Goal: Information Seeking & Learning: Learn about a topic

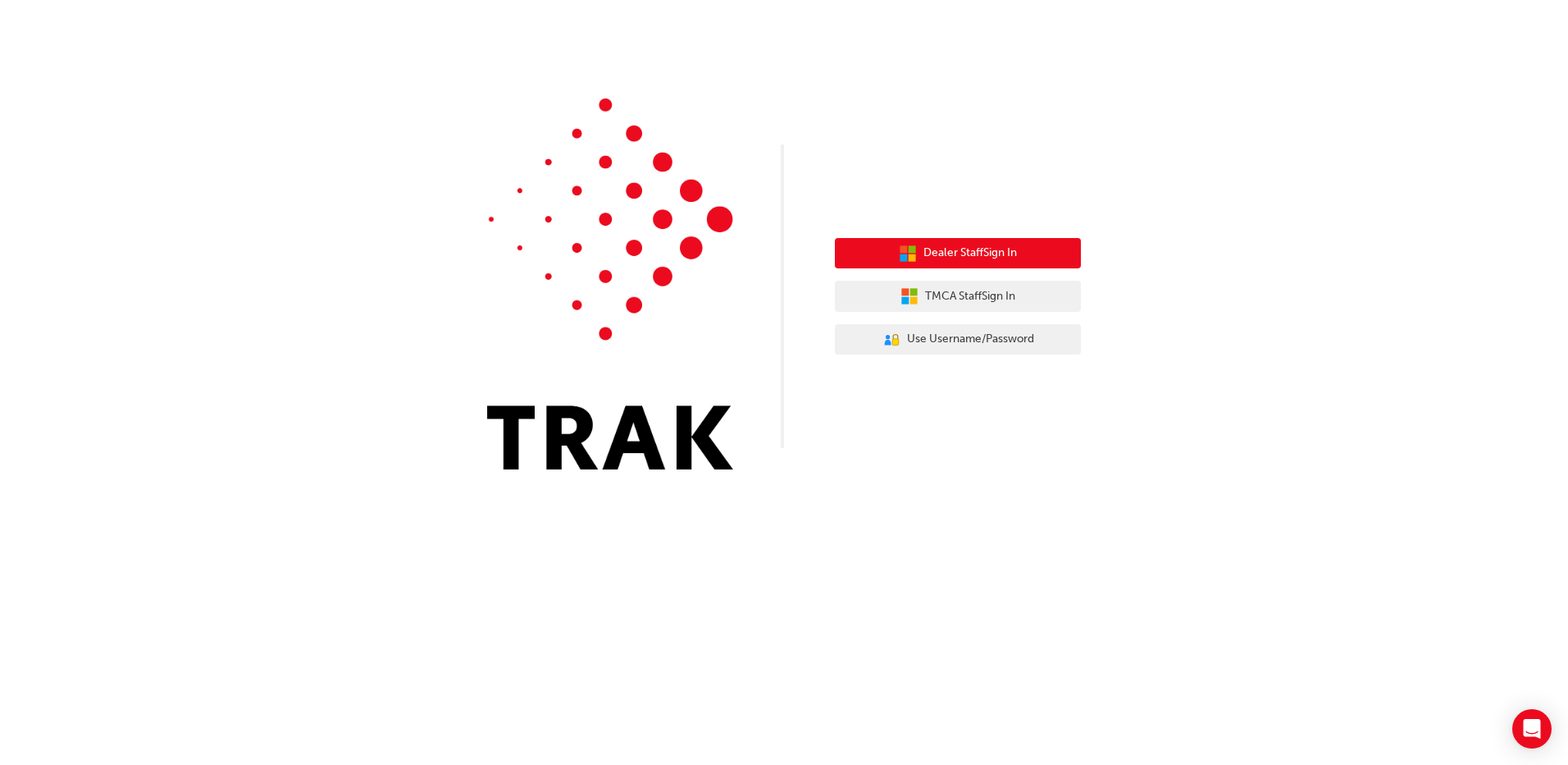
click at [1015, 251] on span "Dealer Staff Sign In" at bounding box center [970, 253] width 93 height 19
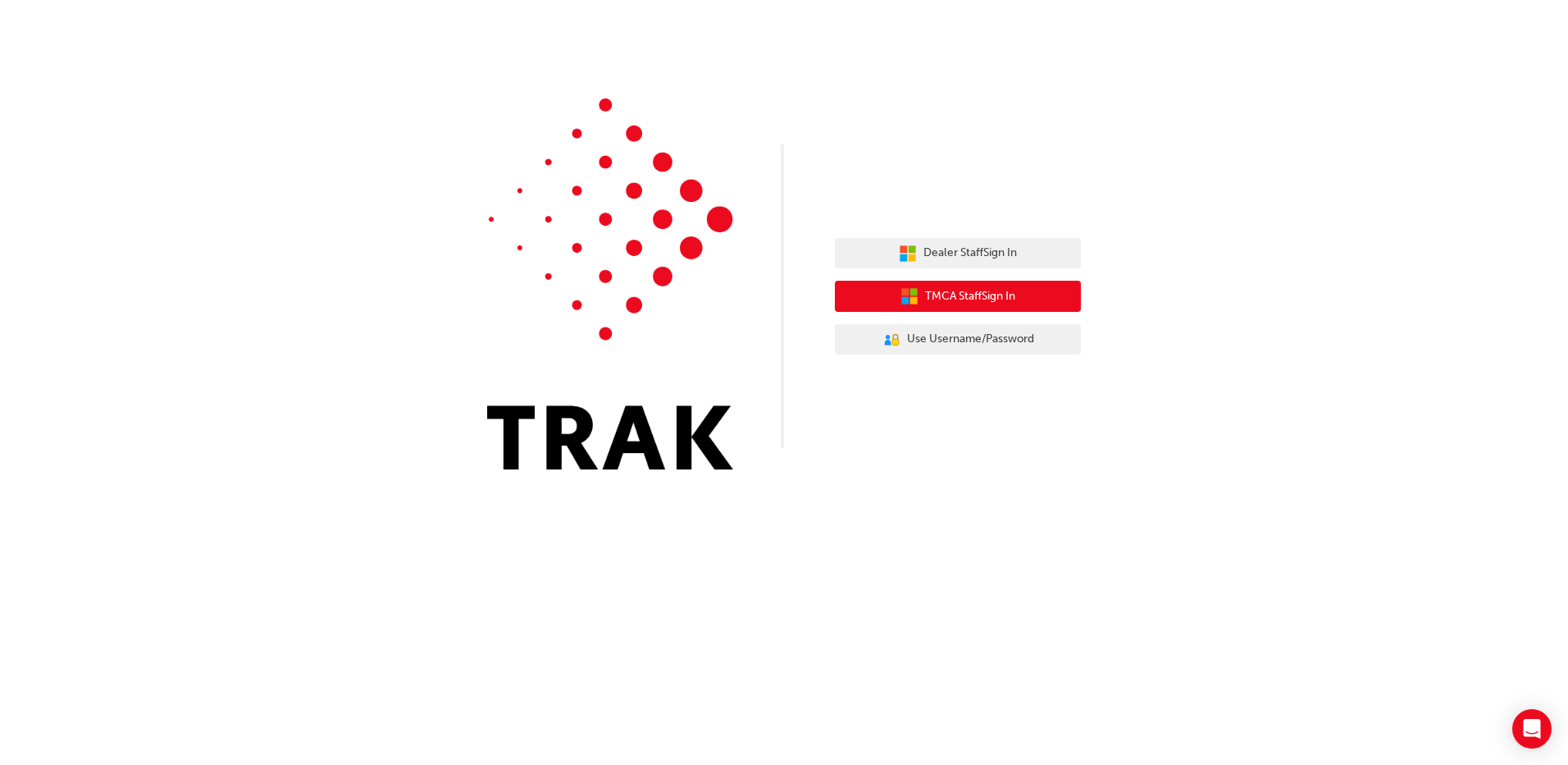
click at [954, 301] on span "TMCA Staff Sign In" at bounding box center [970, 296] width 90 height 19
click at [968, 295] on span "TMCA Staff Sign In" at bounding box center [970, 296] width 90 height 19
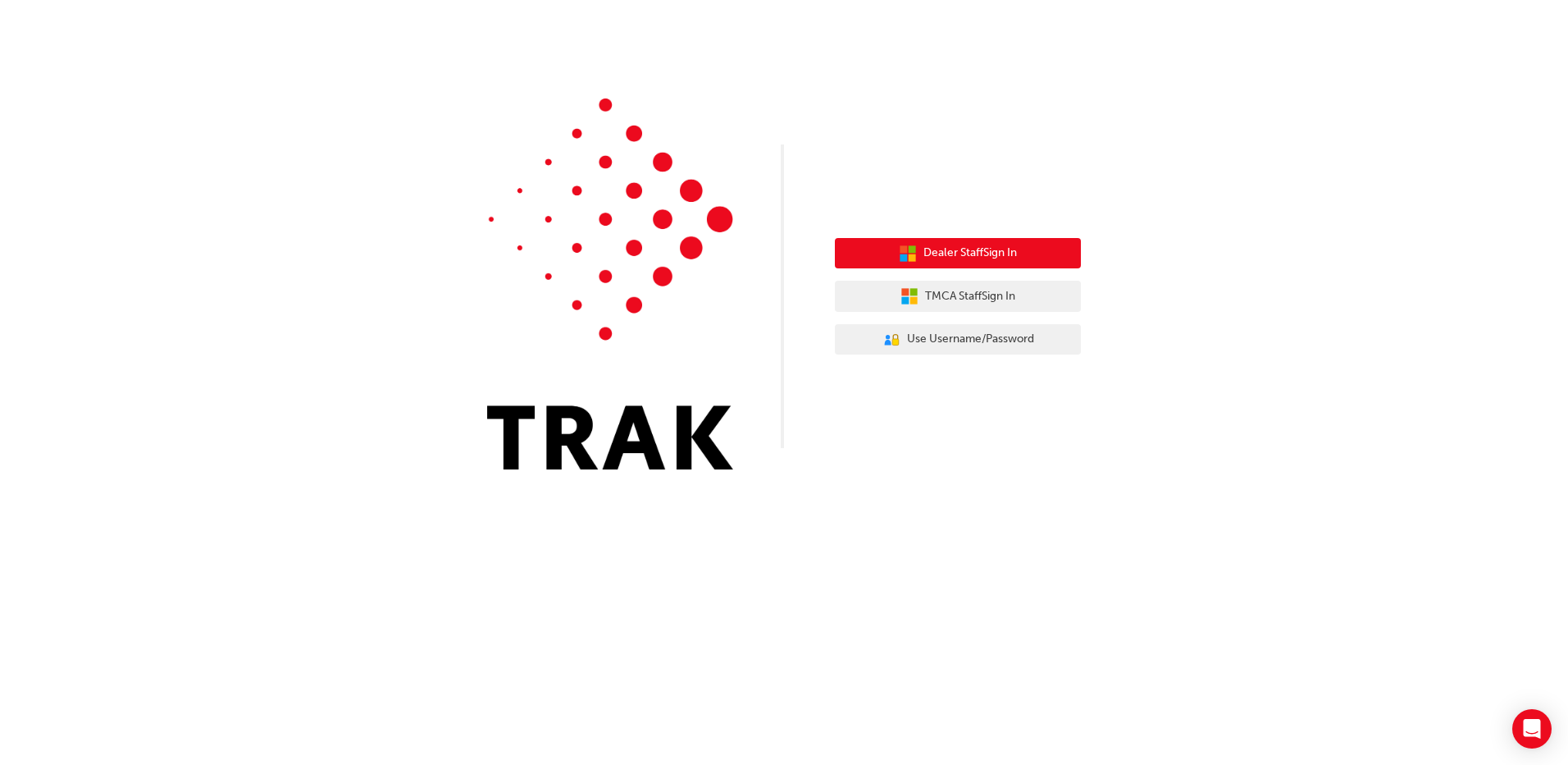
click at [953, 245] on span "Dealer Staff Sign In" at bounding box center [970, 253] width 93 height 19
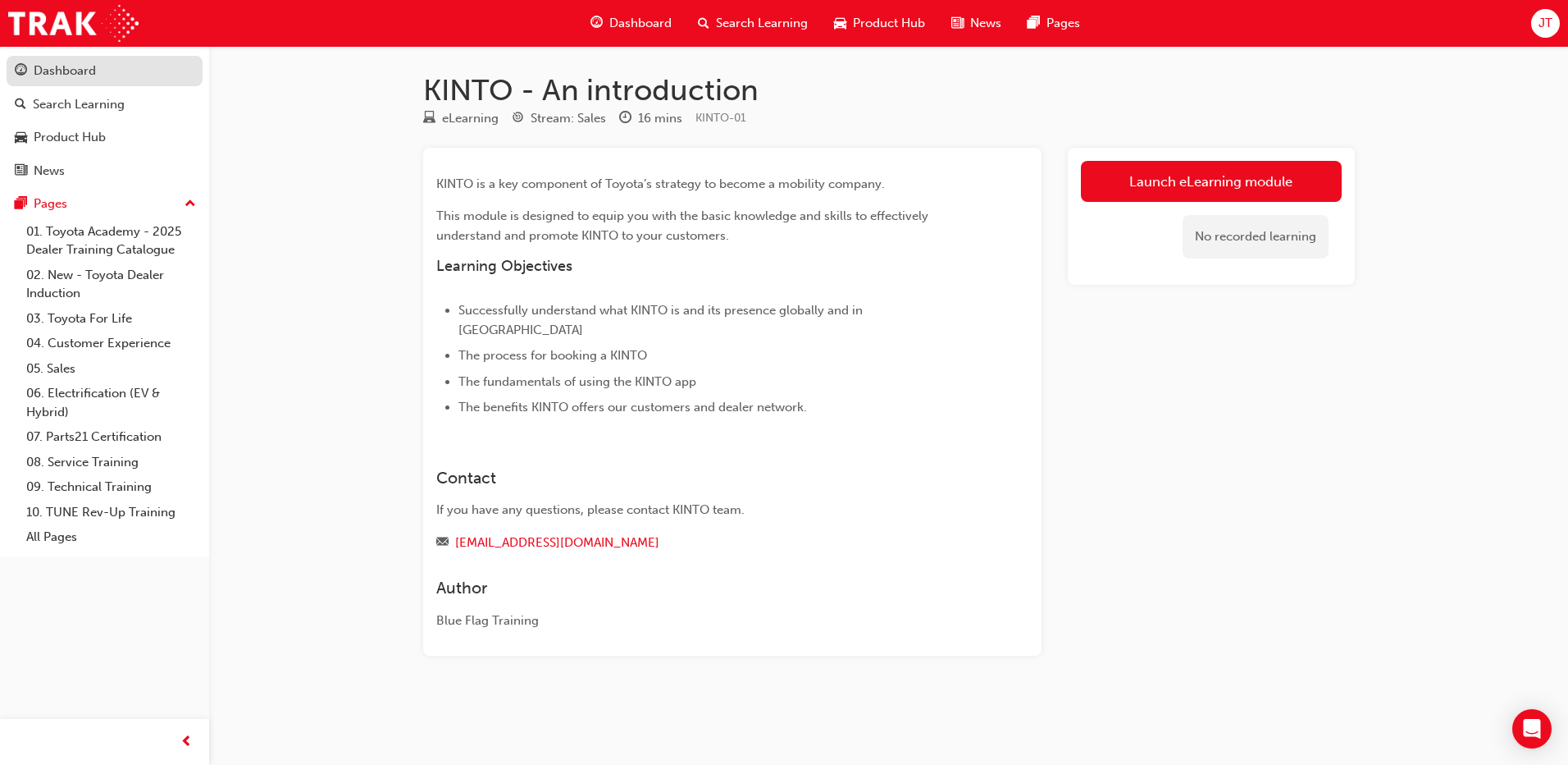
click at [86, 73] on div "Dashboard" at bounding box center [65, 71] width 62 height 19
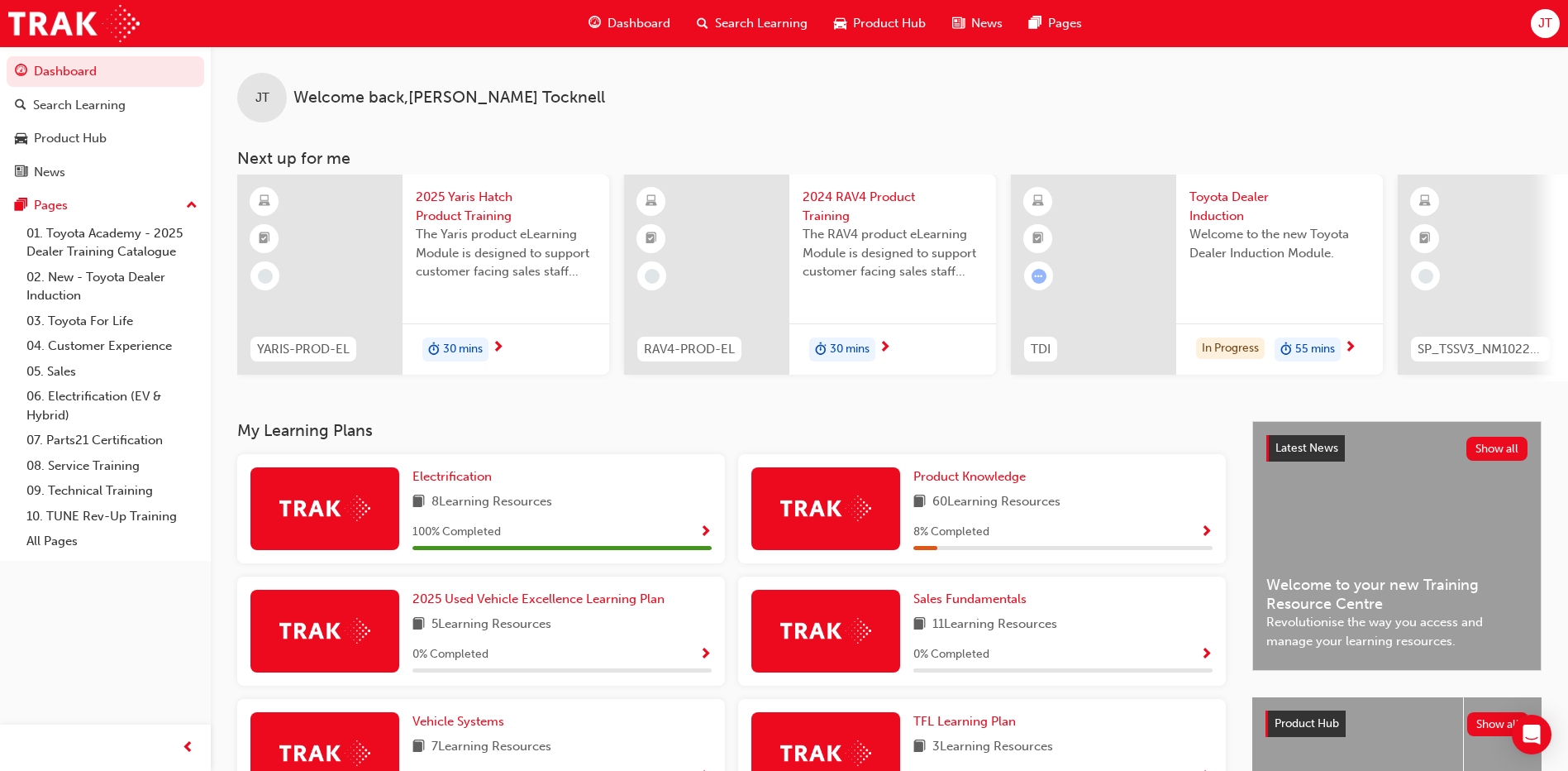
click at [1253, 247] on span "Welcome to the new Toyota Dealer Induction Module." at bounding box center [1279, 243] width 180 height 37
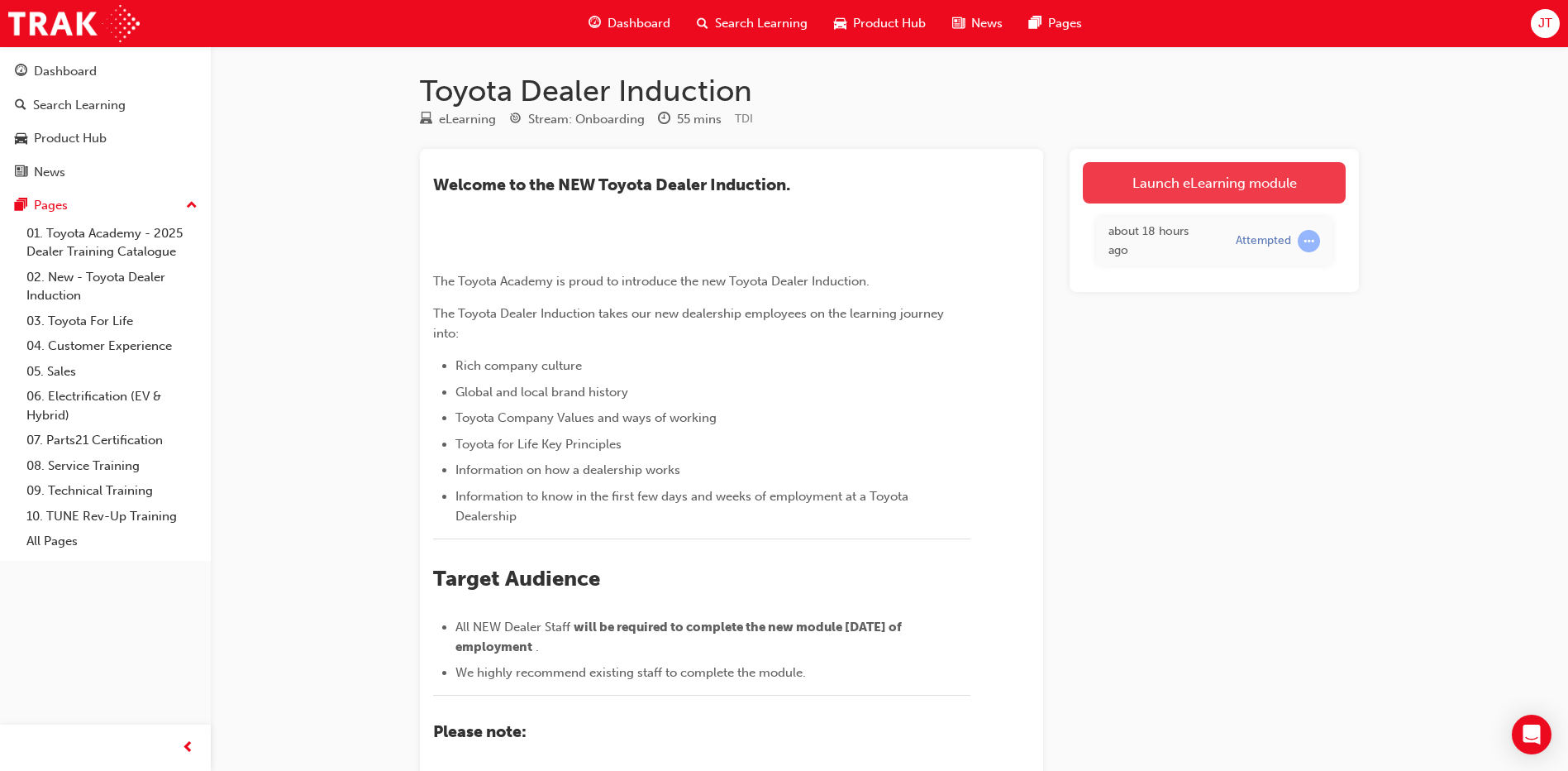
click at [1187, 189] on link "Launch eLearning module" at bounding box center [1215, 182] width 263 height 41
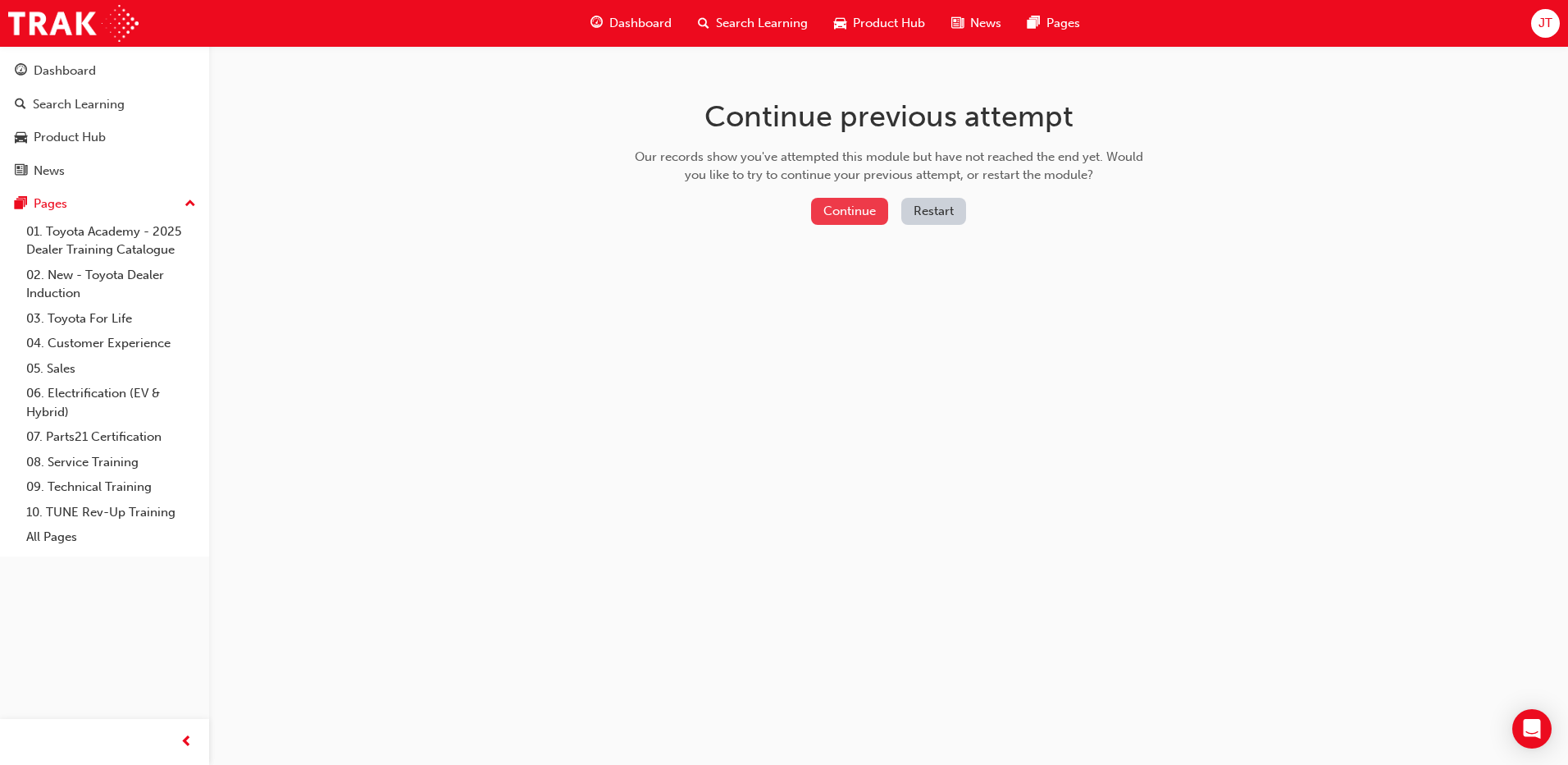
click at [853, 214] on button "Continue" at bounding box center [849, 211] width 77 height 27
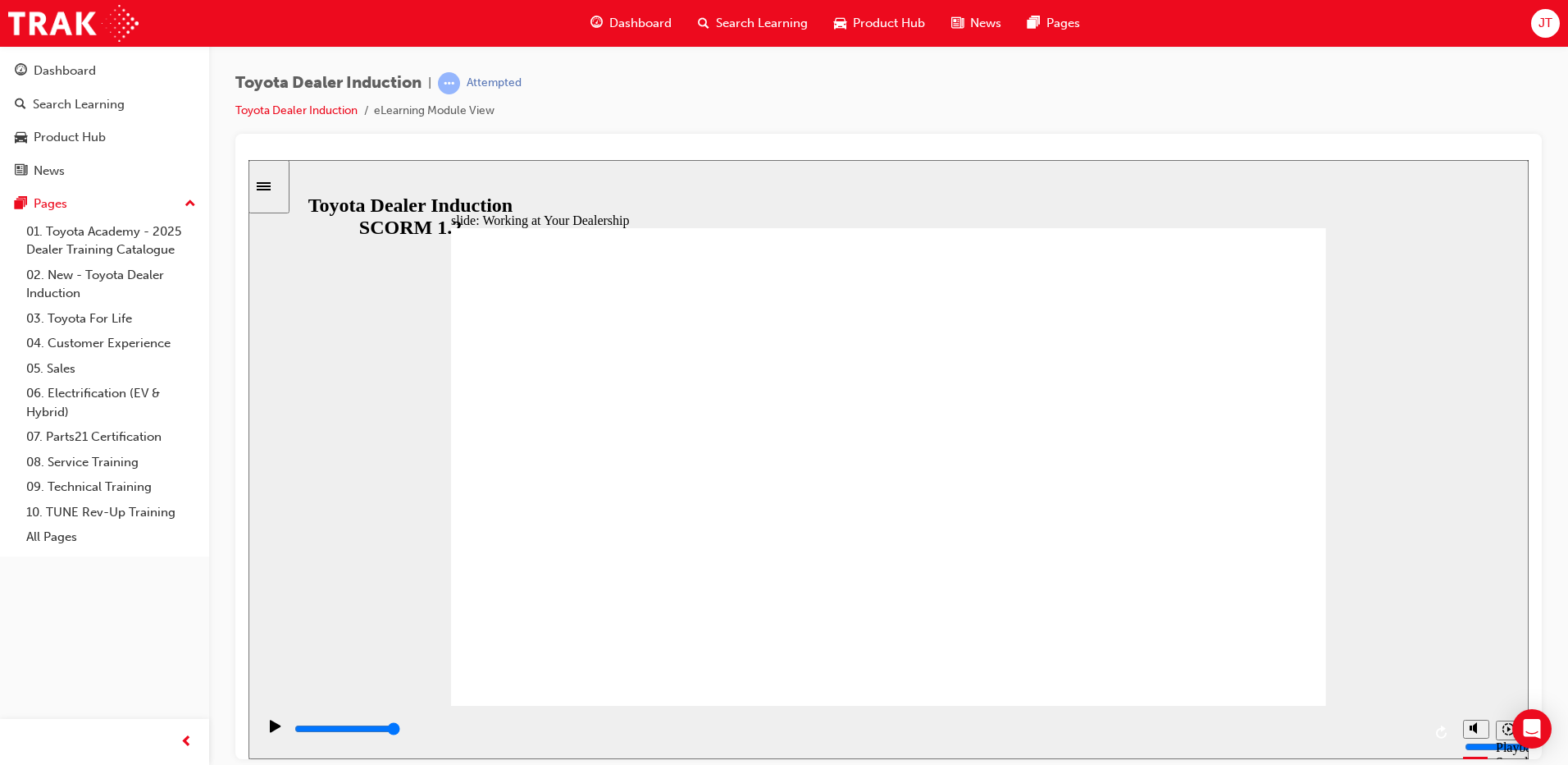
click at [273, 721] on icon "Pause (Ctrl+Alt+P)" at bounding box center [276, 724] width 8 height 11
click at [278, 728] on div "Play (Ctrl+Alt+P)" at bounding box center [276, 733] width 28 height 28
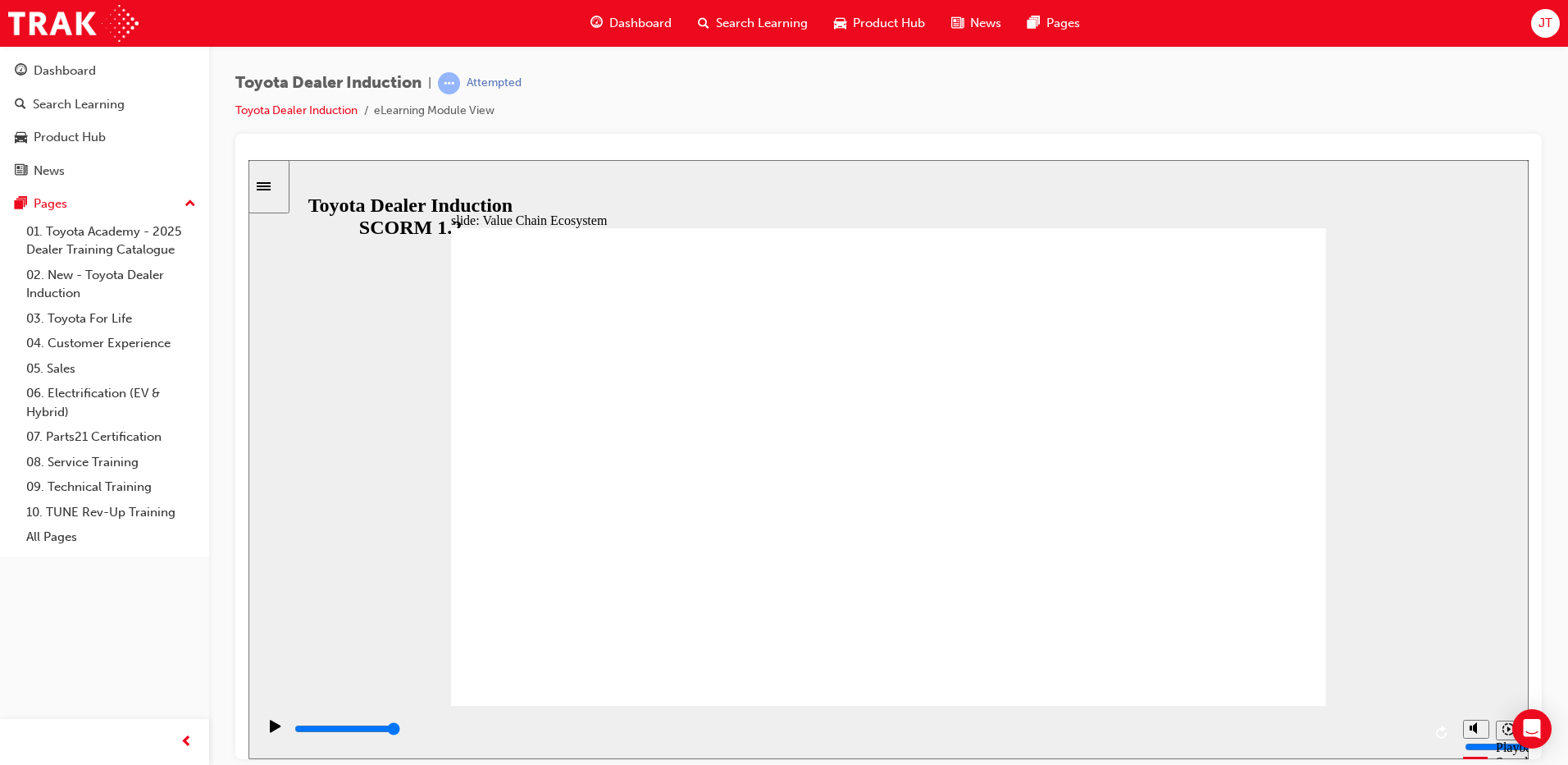
type input "11300"
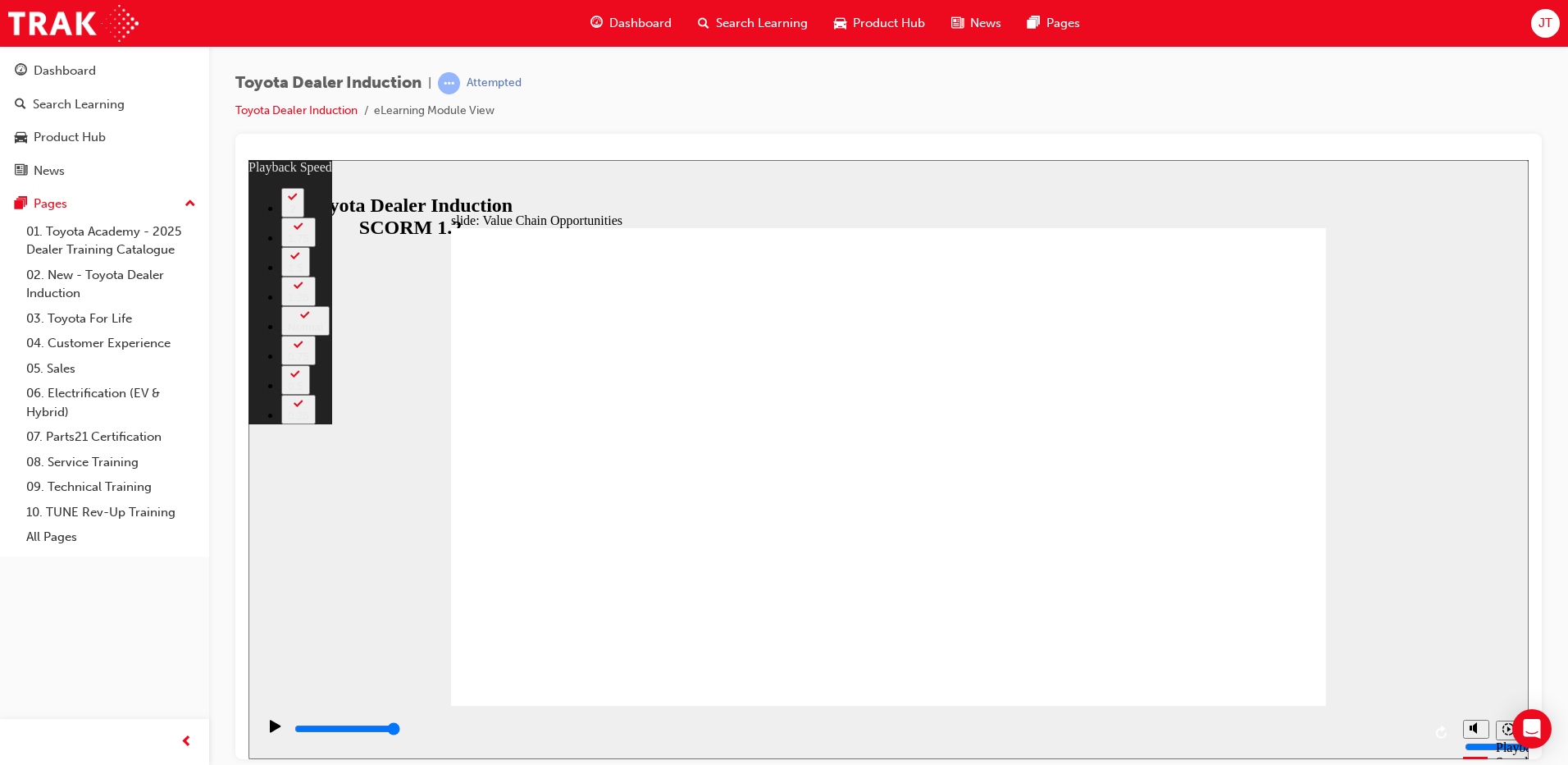
type input "64"
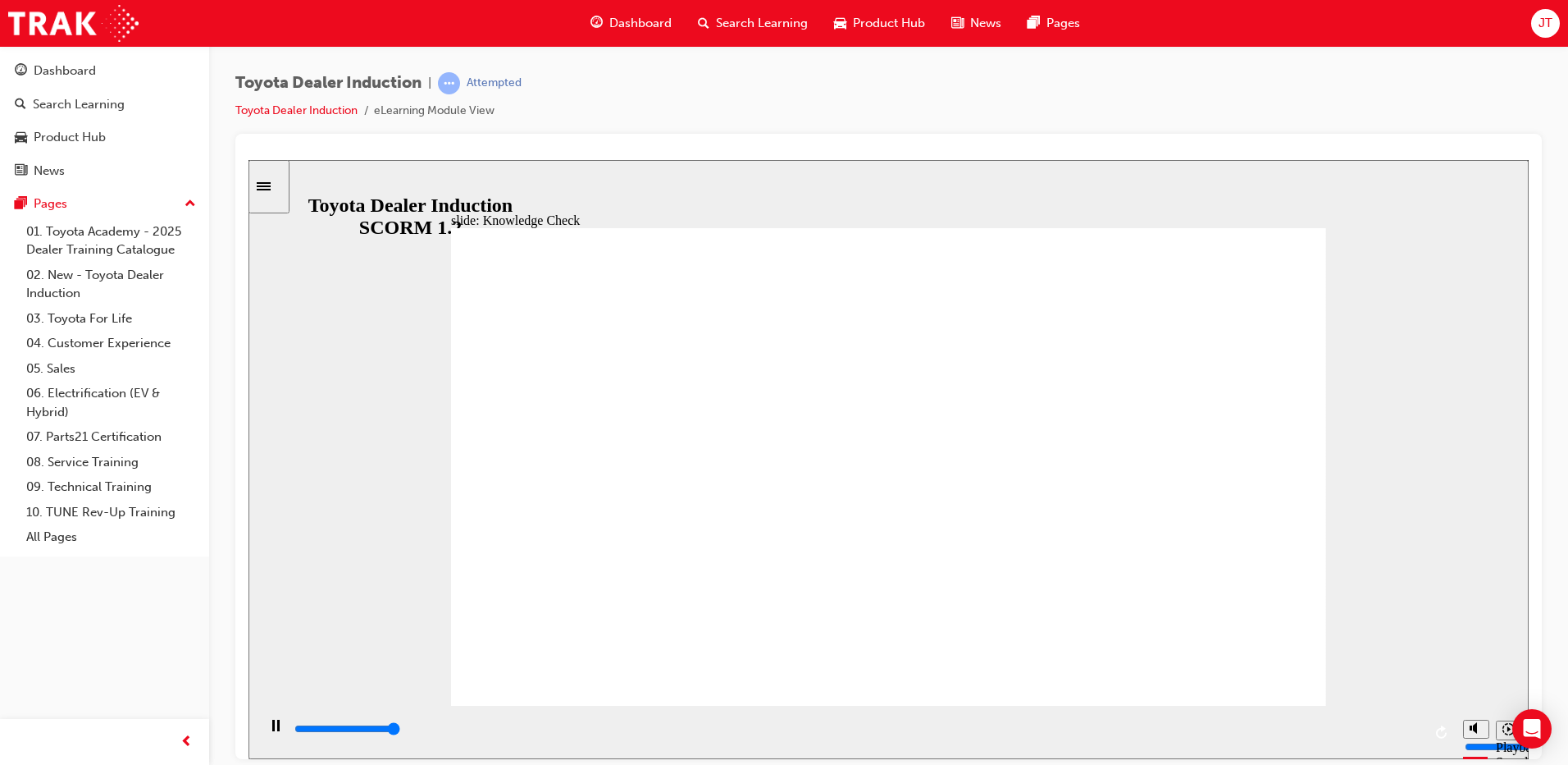
type input "5000"
radio input "true"
type input "5000"
radio input "true"
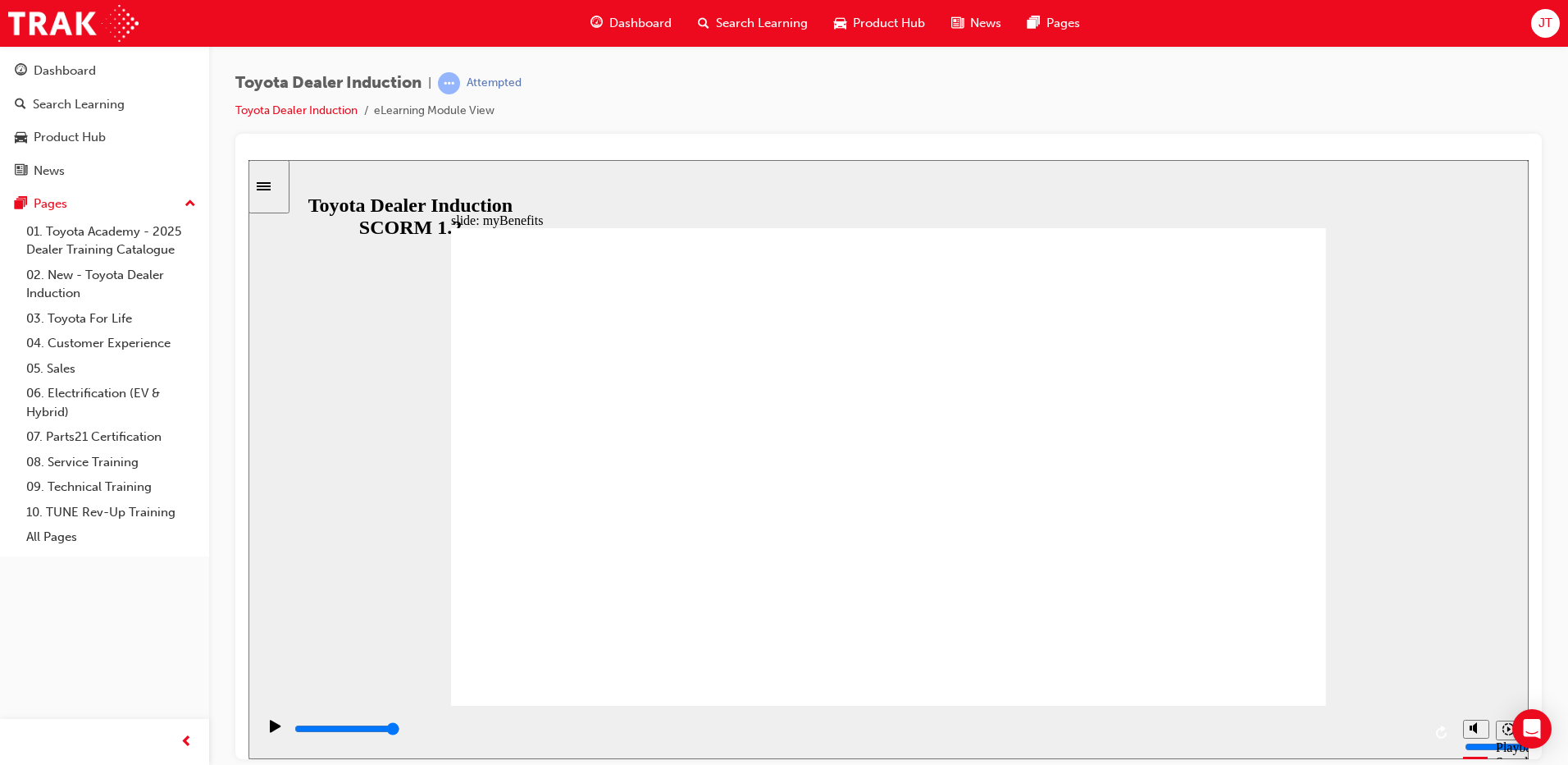
type input "5000"
type input "t"
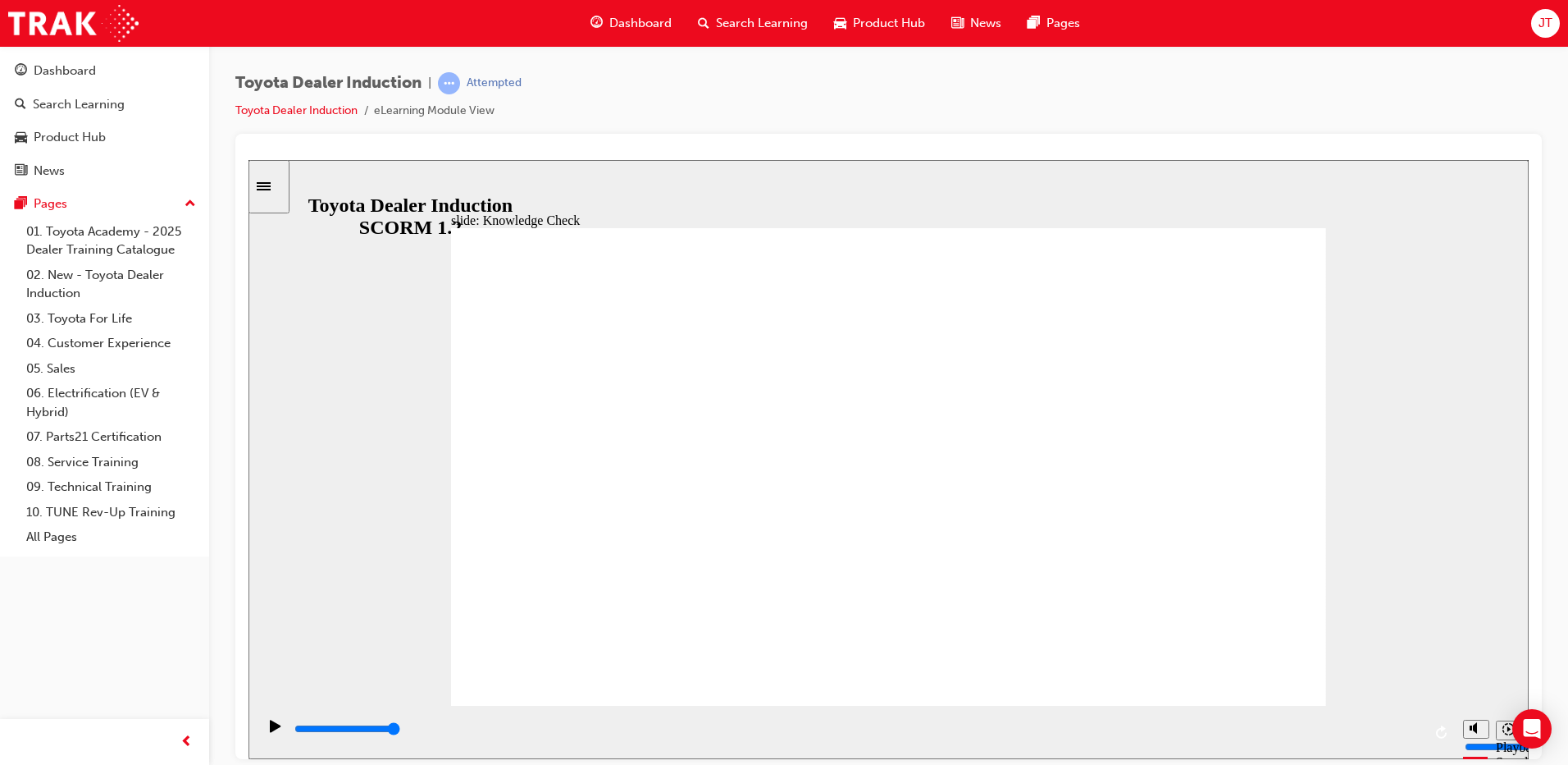
type input "t"
type input "to"
type input "toy"
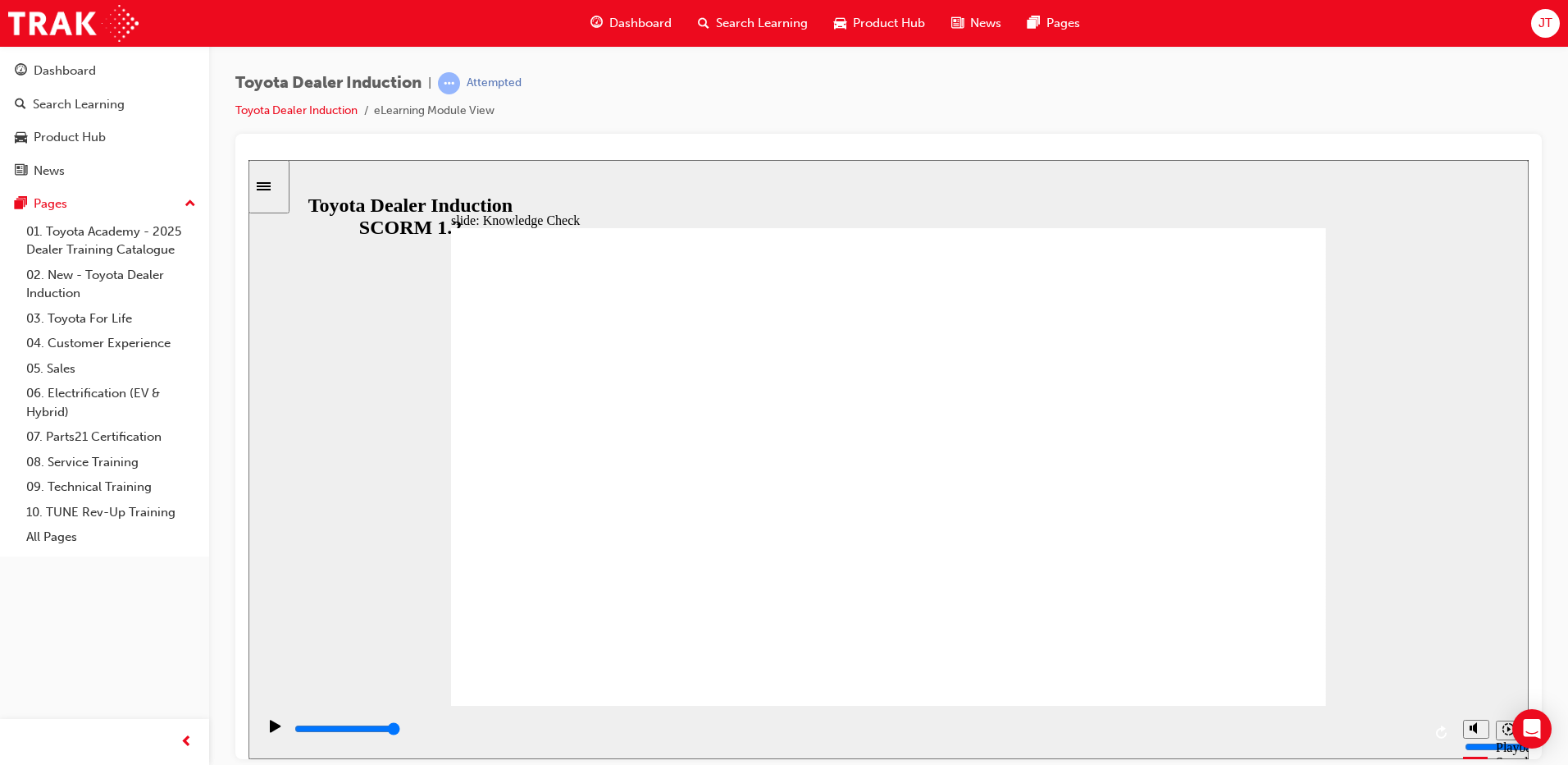
type input "toyo"
type input "toyot"
type input "toyota"
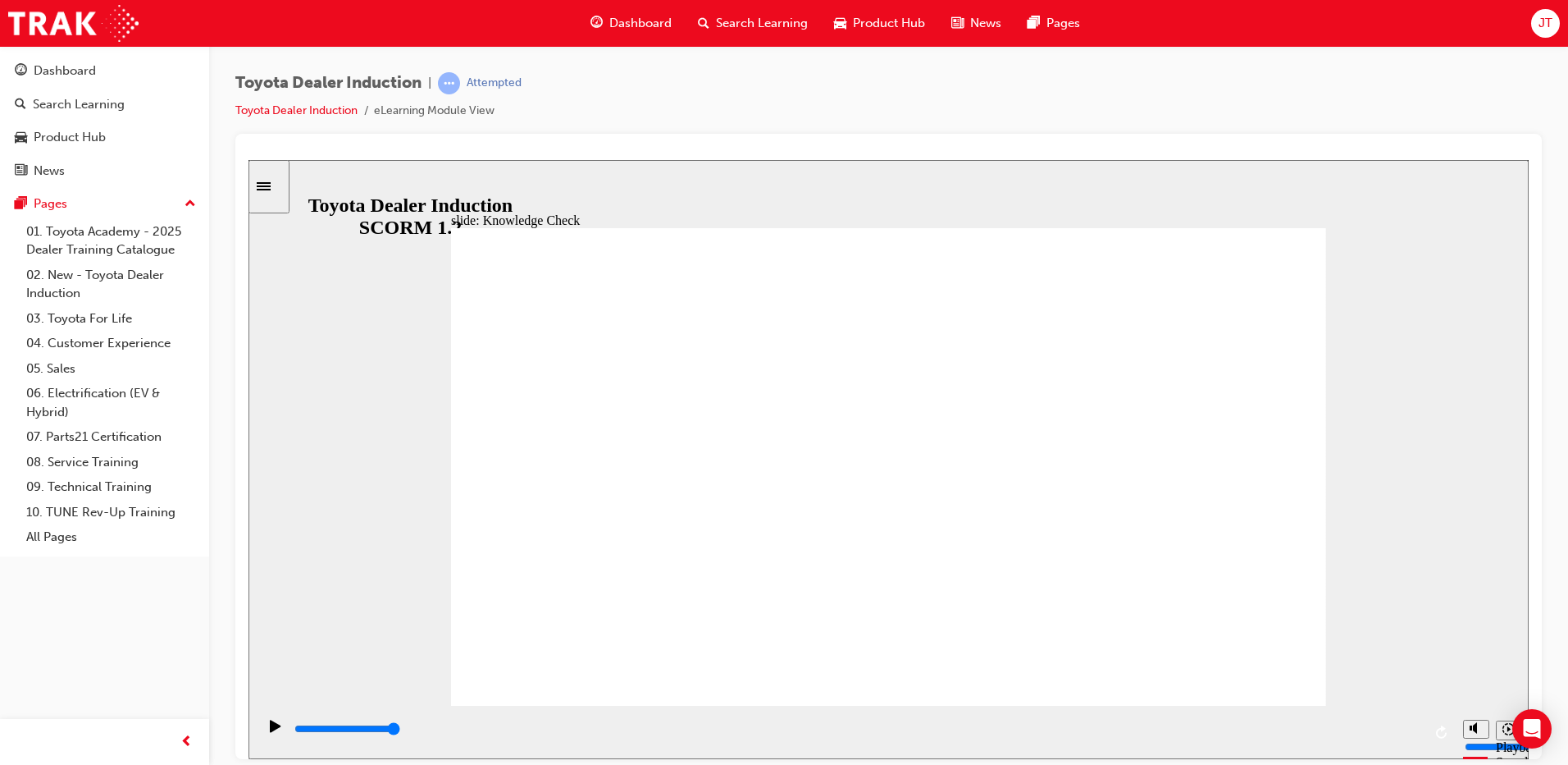
type input "toyota"
type input "toyota e"
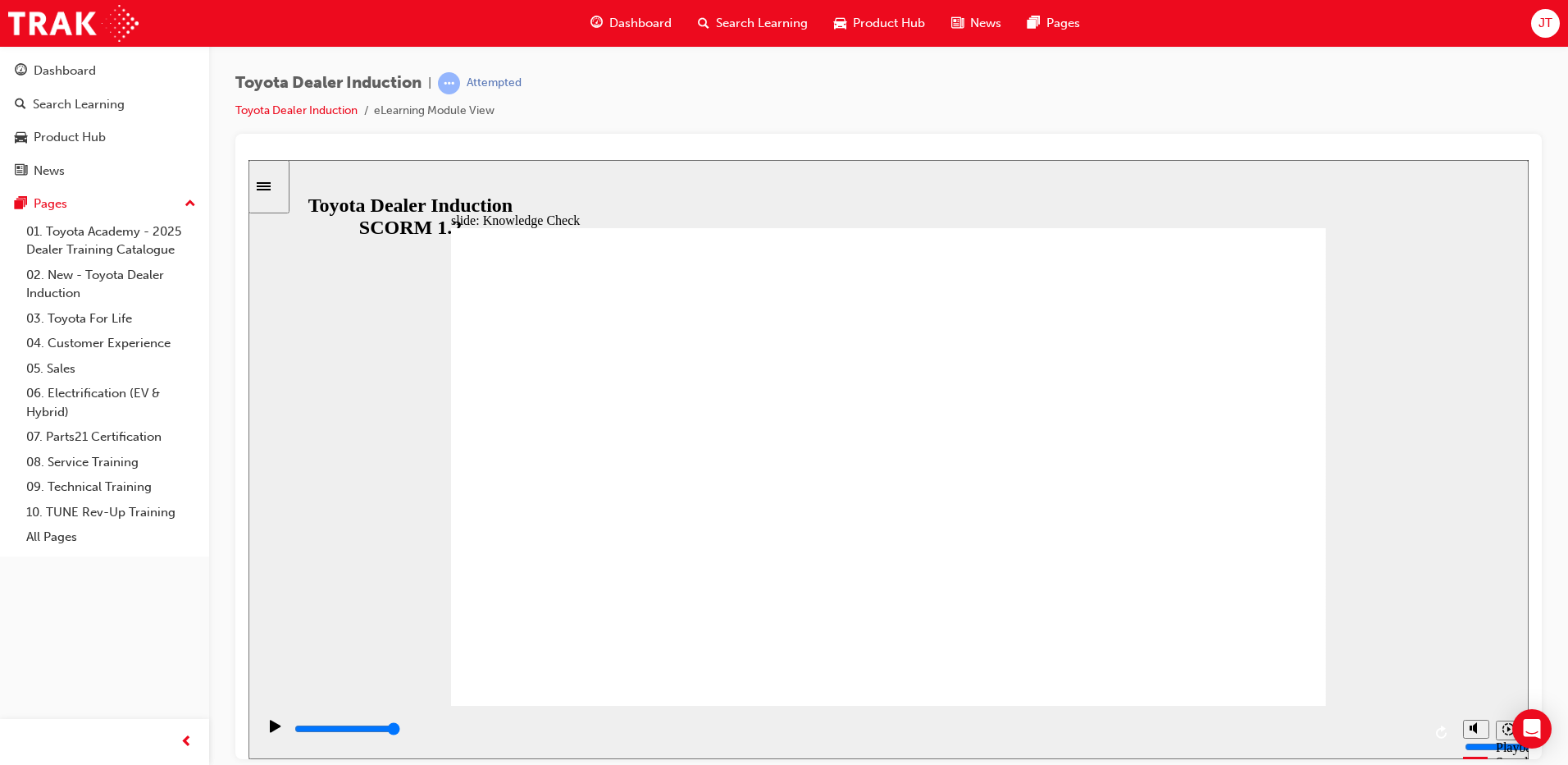
type input "toyota en"
type input "toyota eng"
type input "toyota enga"
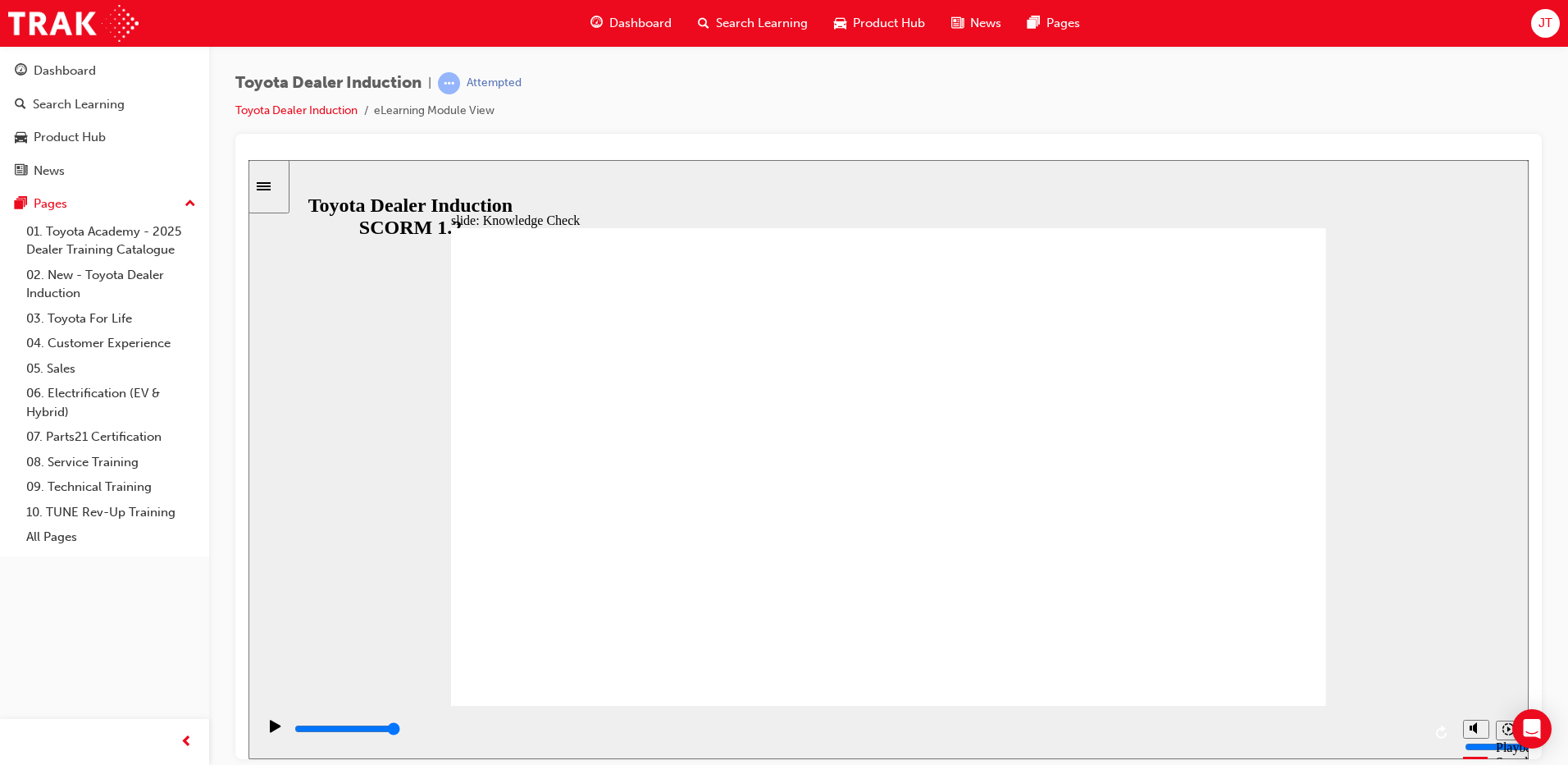
type input "toyota enga"
type input "toyota engag"
type input "toyota engage"
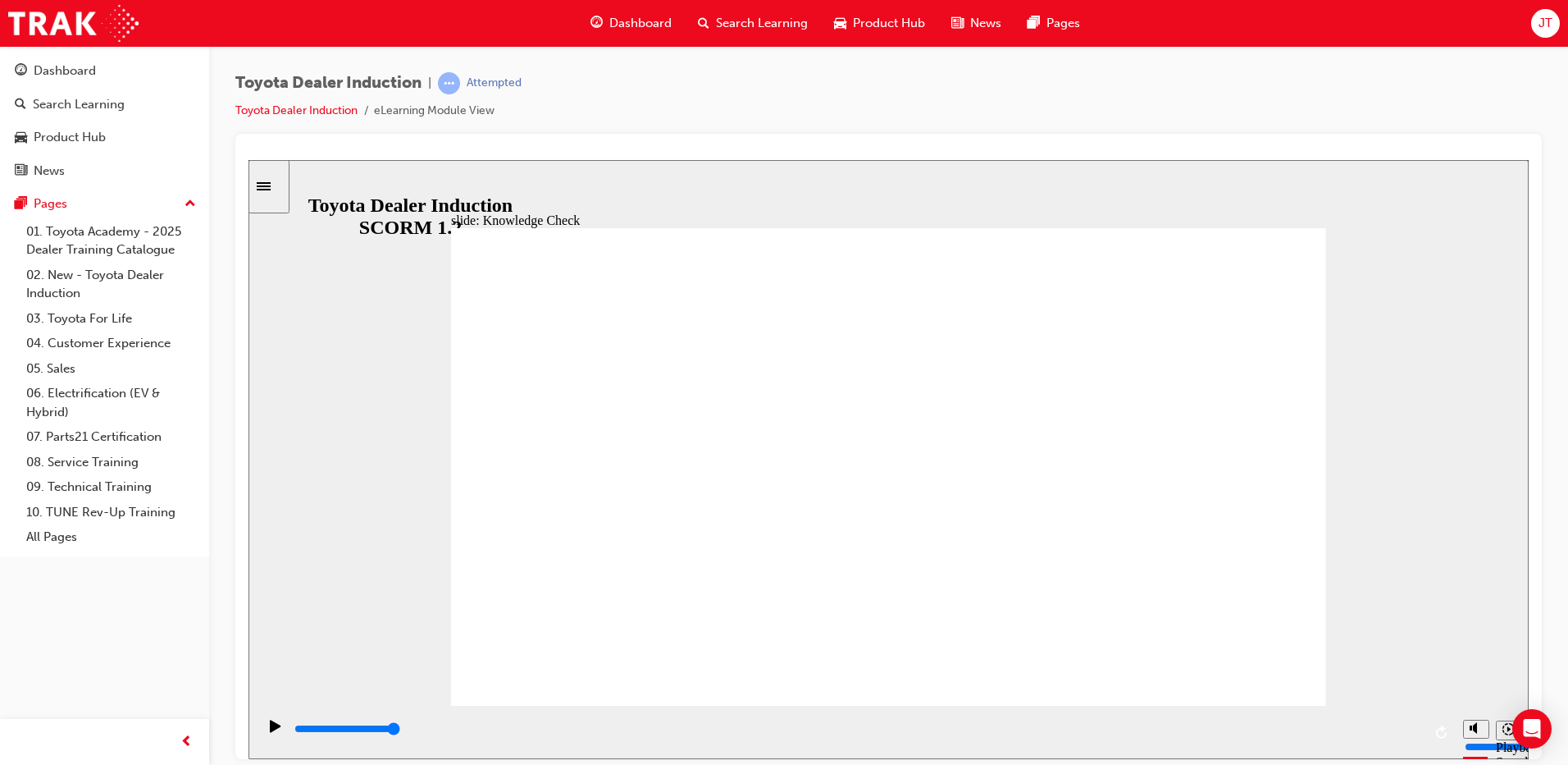
type input "toyota engage"
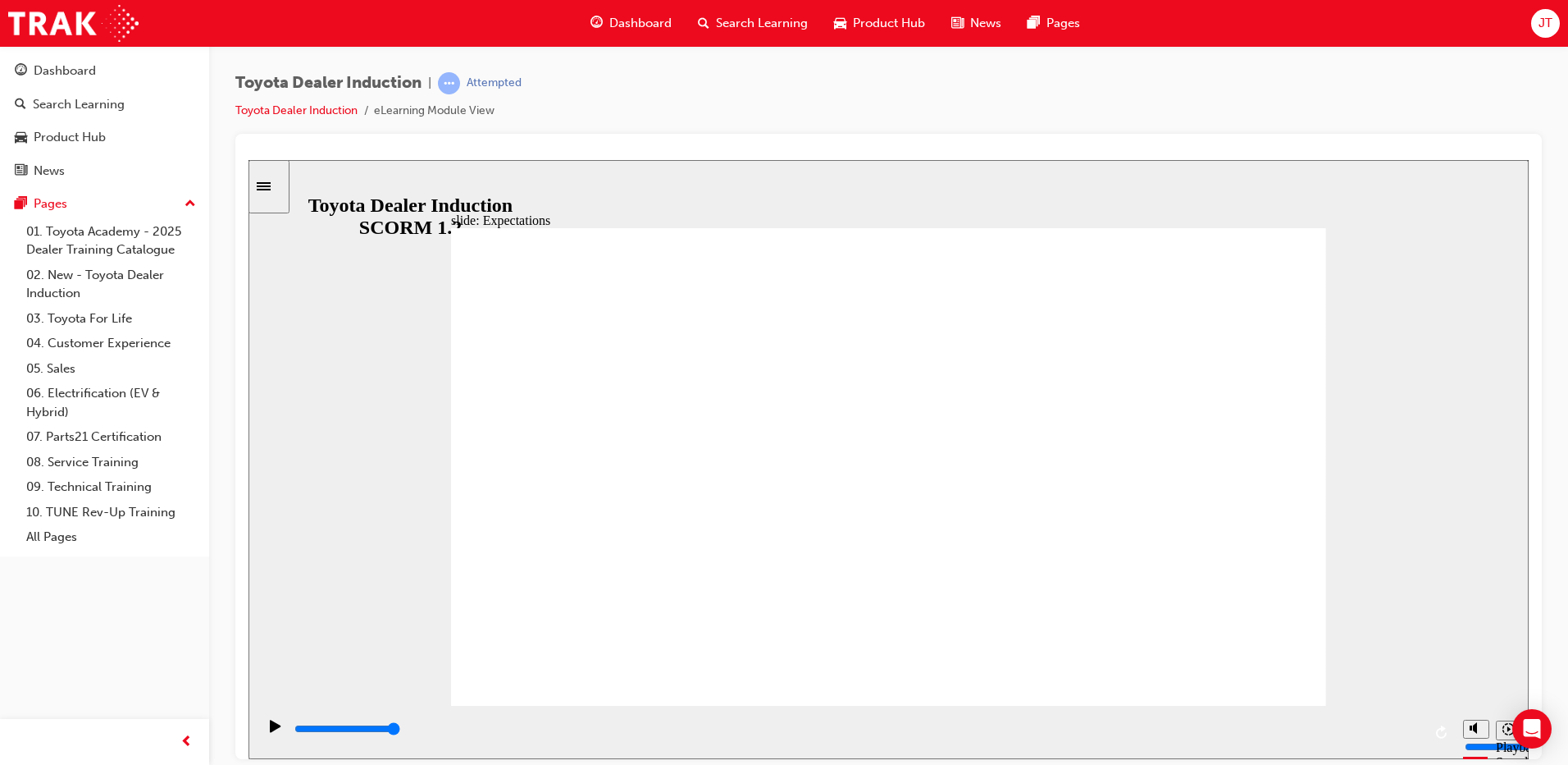
type input "8400"
checkbox input "true"
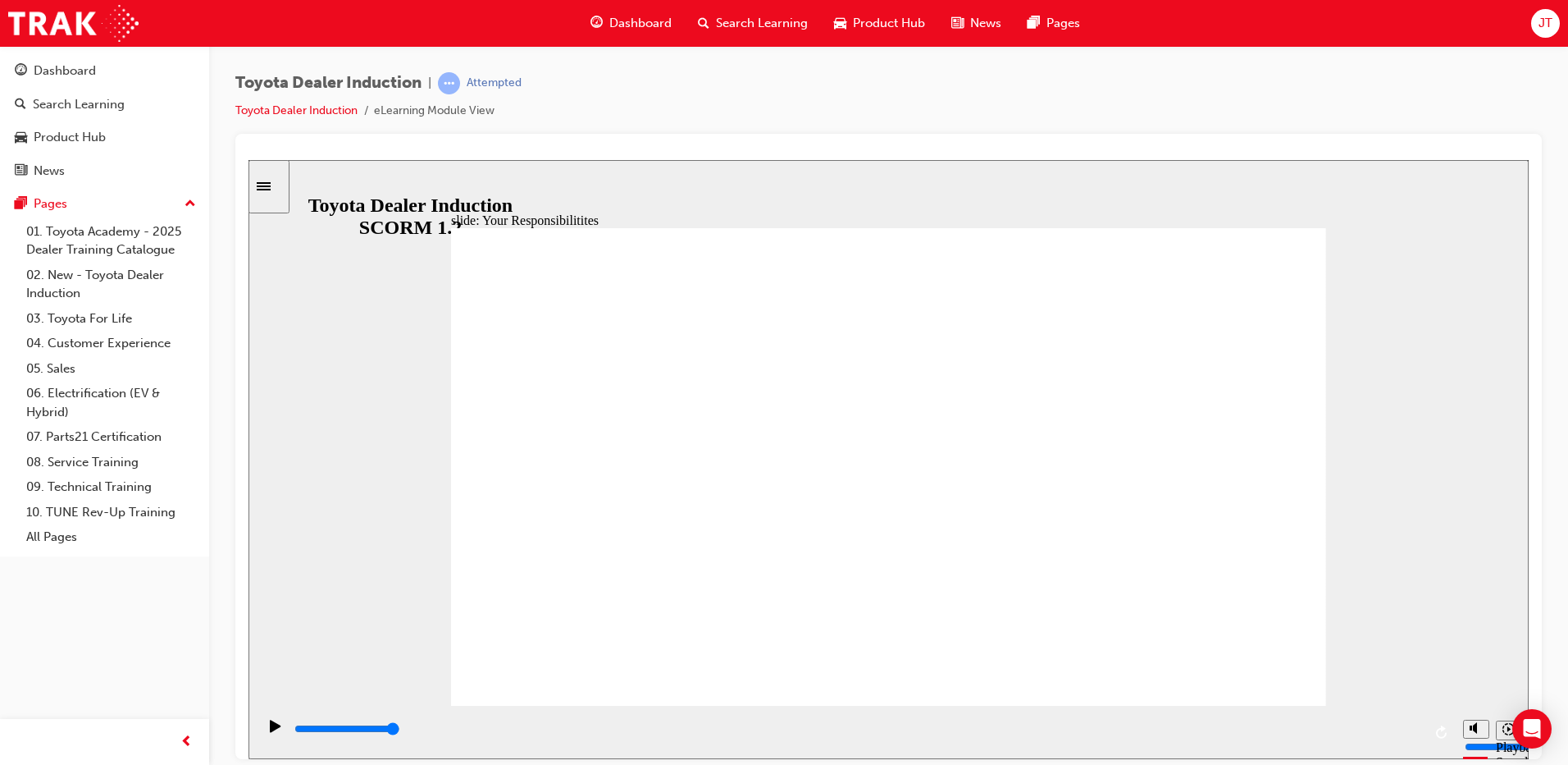
checkbox input "true"
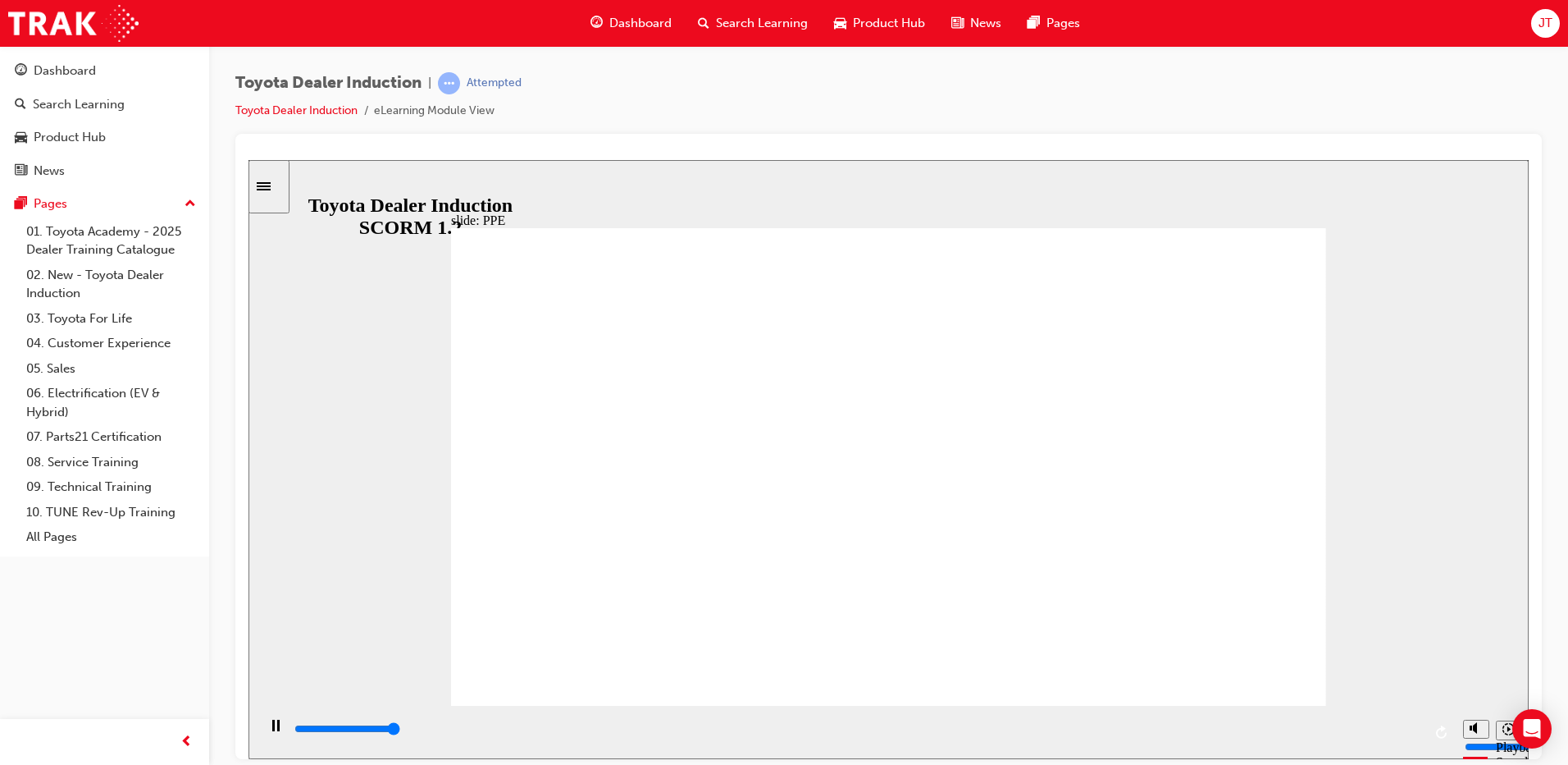
type input "5000"
checkbox input "true"
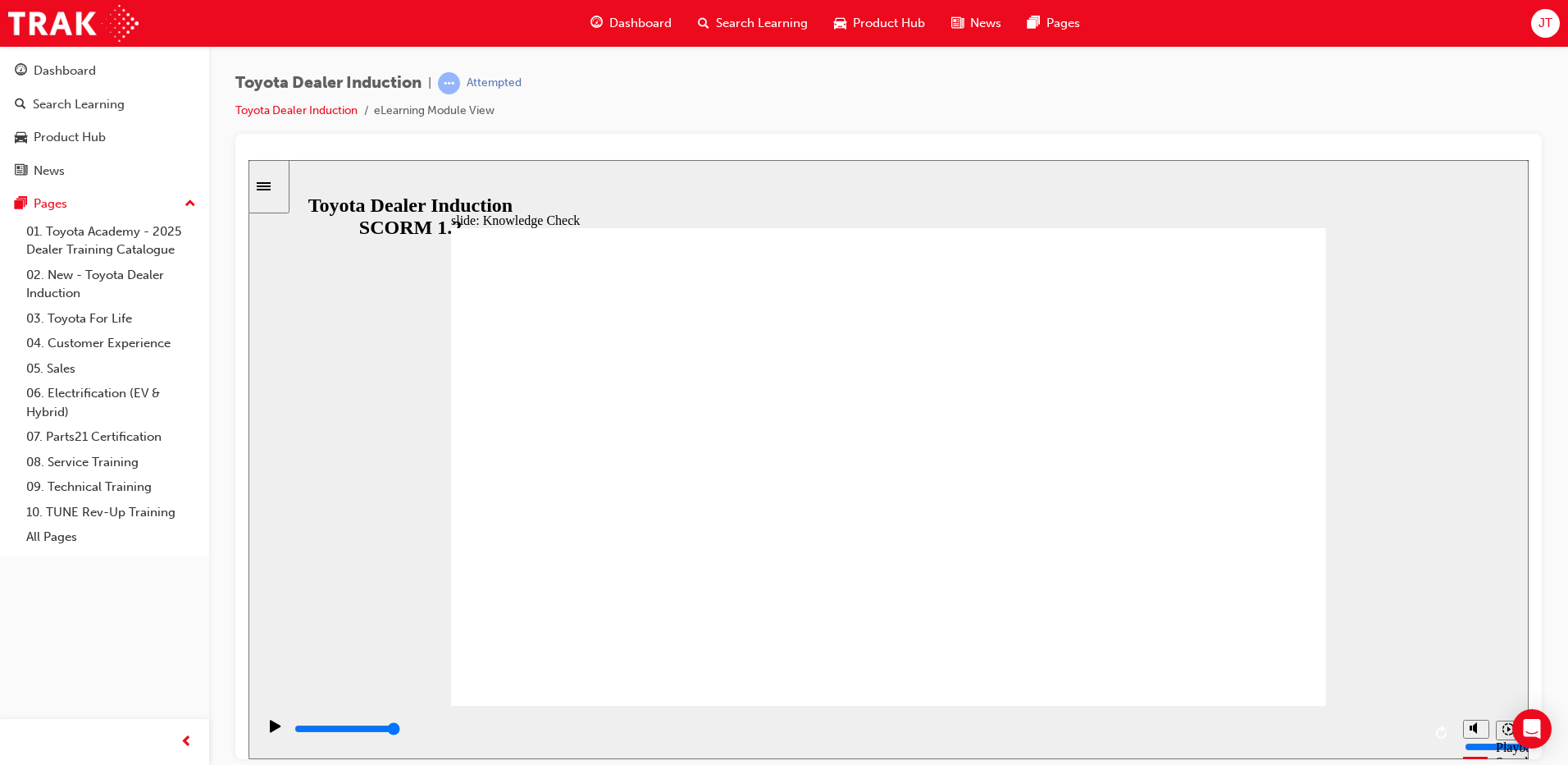
checkbox input "true"
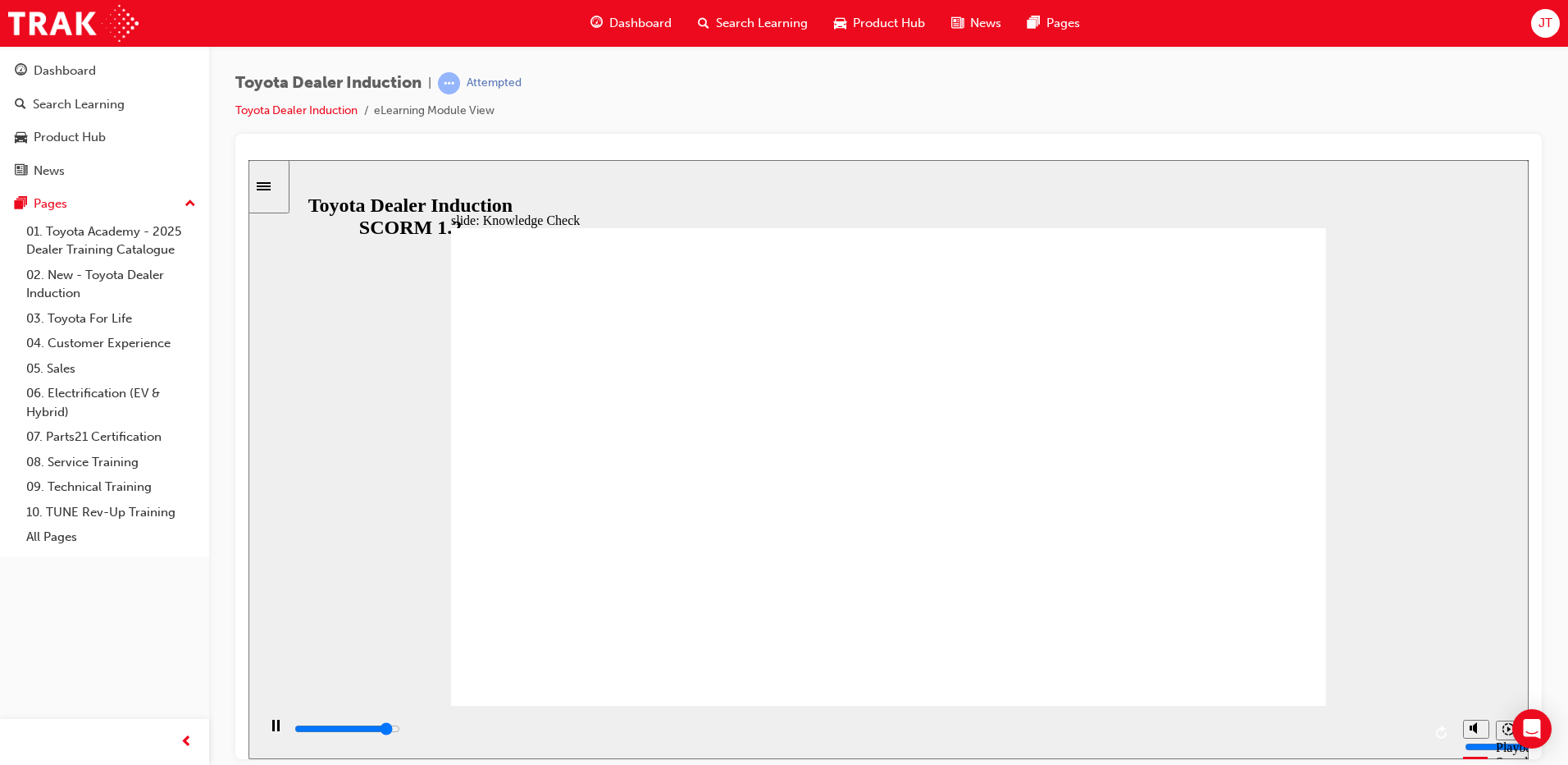
type input "4600"
radio input "true"
type input "5000"
checkbox input "true"
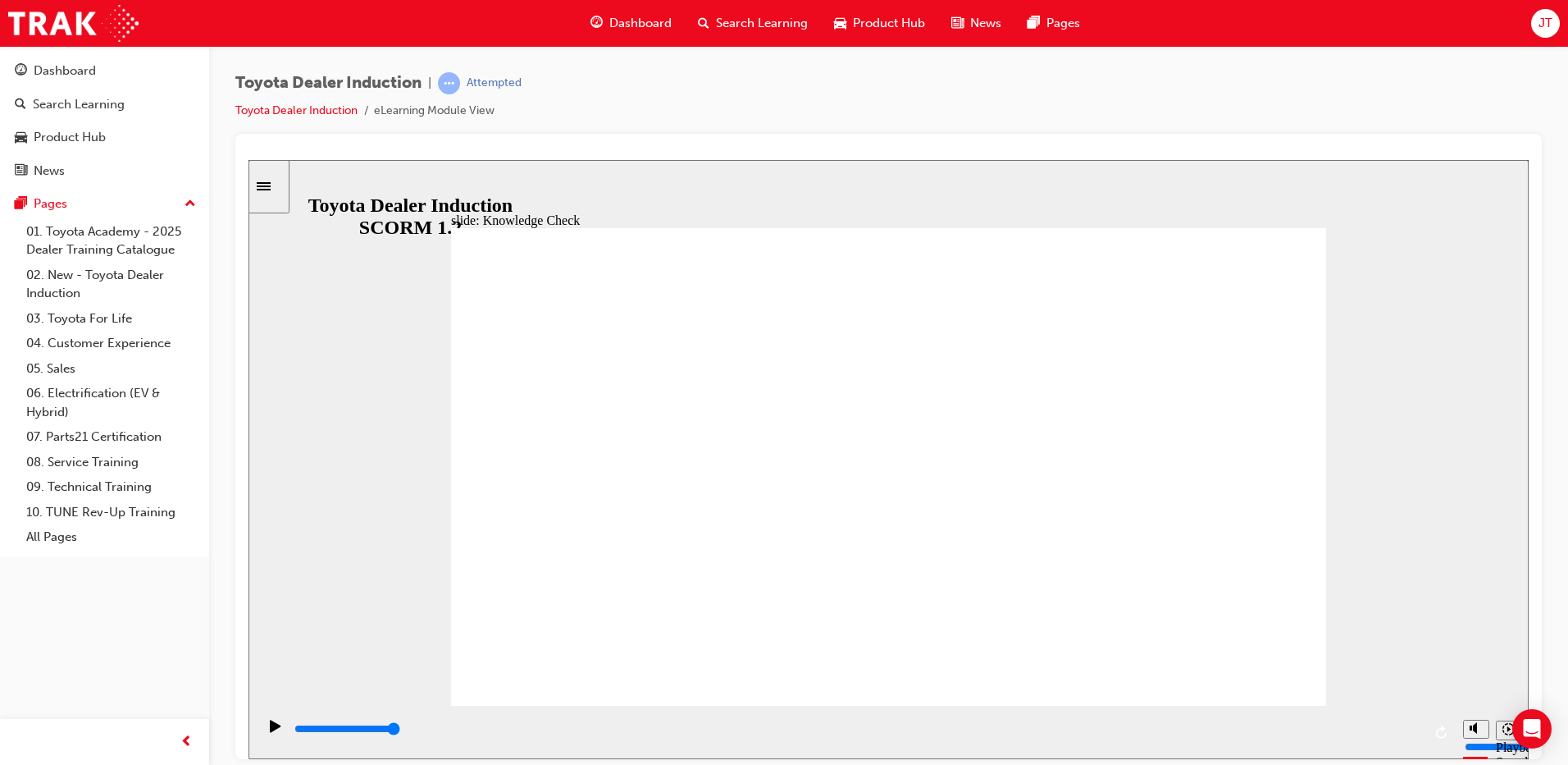
checkbox input "true"
drag, startPoint x: 1246, startPoint y: 257, endPoint x: 1246, endPoint y: 247, distance: 10.0
type input "5000"
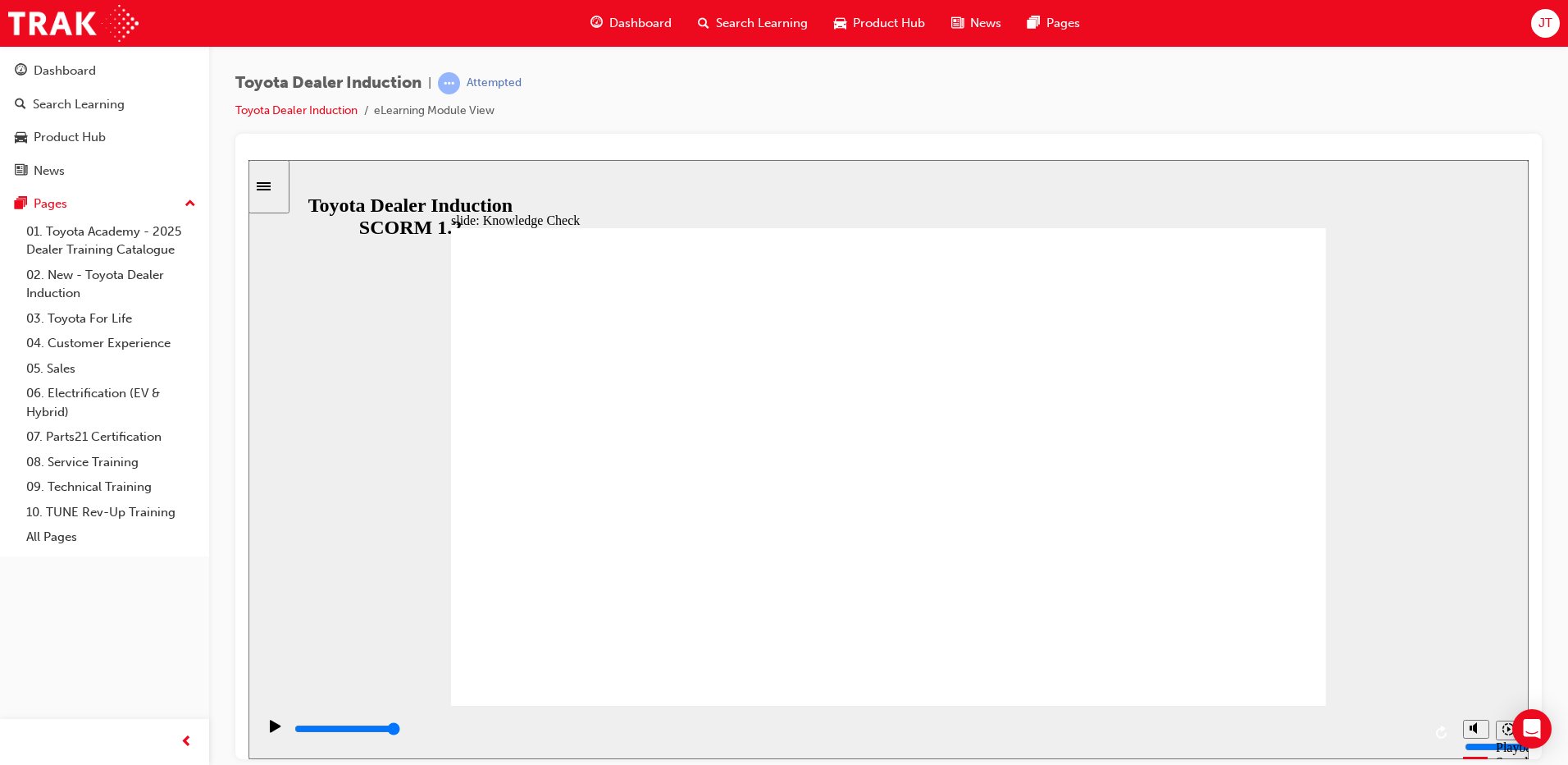
checkbox input "true"
checkbox input "false"
checkbox input "true"
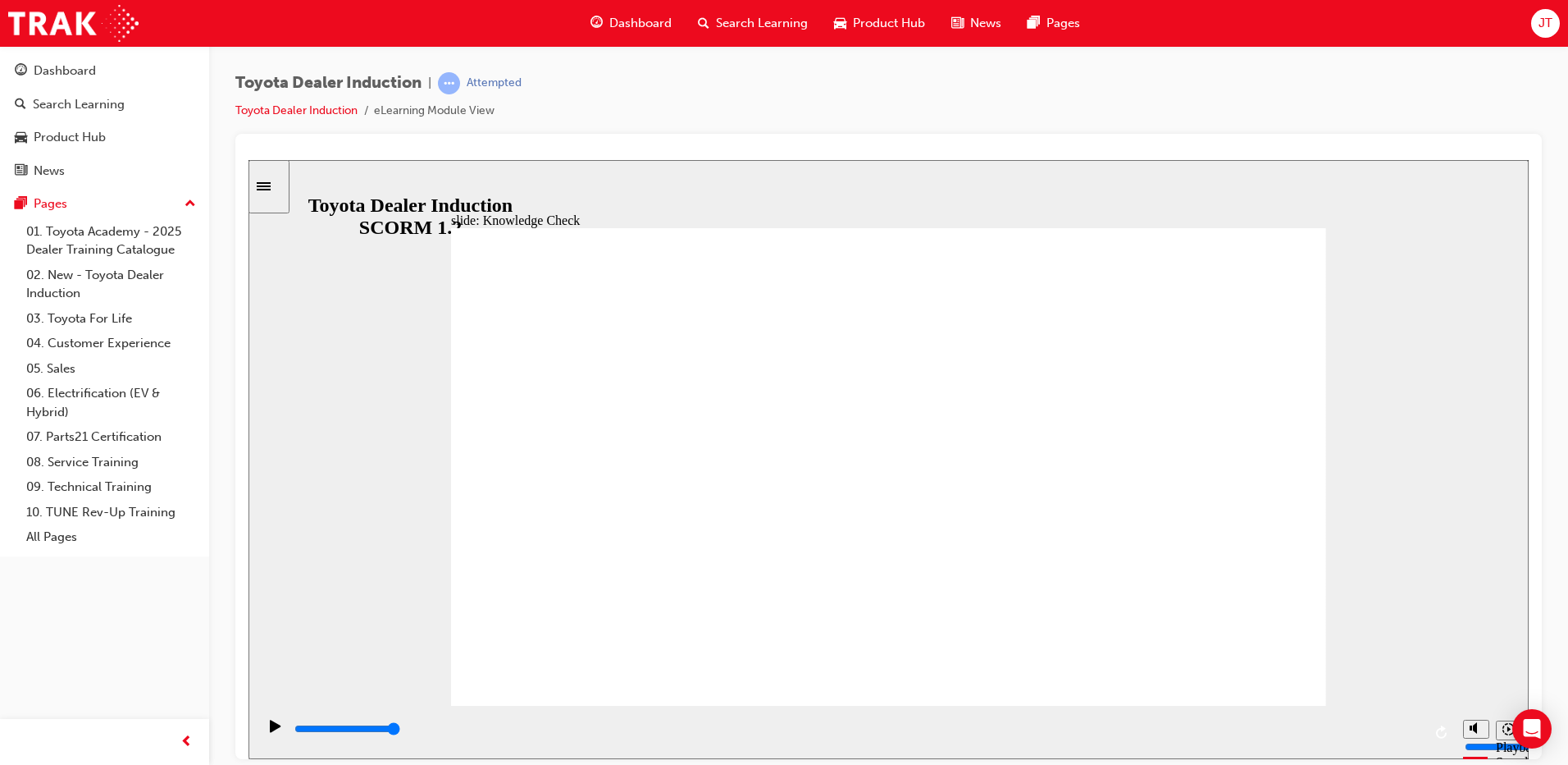
type input "9900"
click at [1463, 438] on div "slide: Toyota Academy RESTART RESTART RESTART RESTART Back to top Playback Spee…" at bounding box center [889, 458] width 1280 height 599
click at [112, 80] on div "Dashboard" at bounding box center [105, 71] width 180 height 21
